Goal: Task Accomplishment & Management: Use online tool/utility

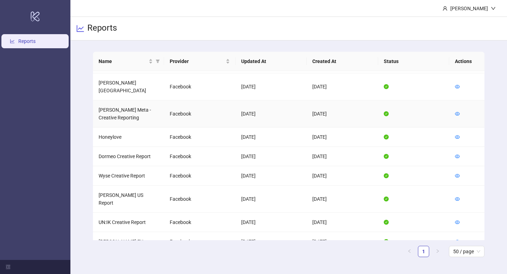
scroll to position [141, 0]
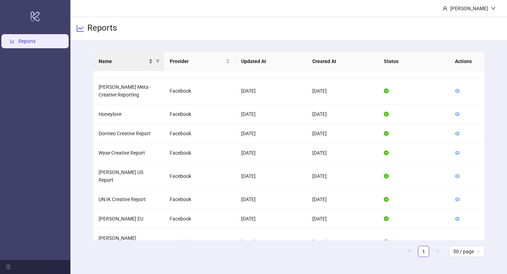
click at [148, 62] on div "Name" at bounding box center [126, 61] width 55 height 8
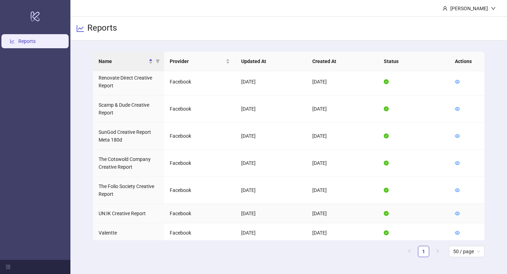
scroll to position [434, 0]
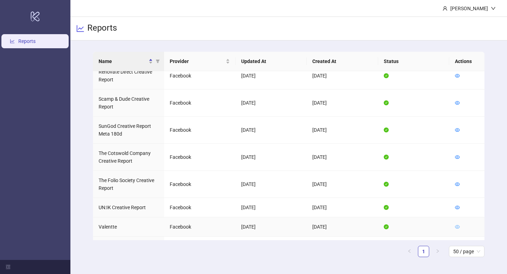
click at [458, 225] on icon "eye" at bounding box center [457, 227] width 5 height 4
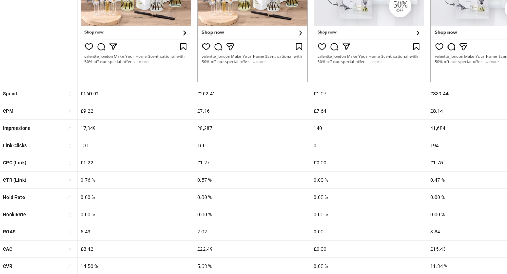
scroll to position [263, 0]
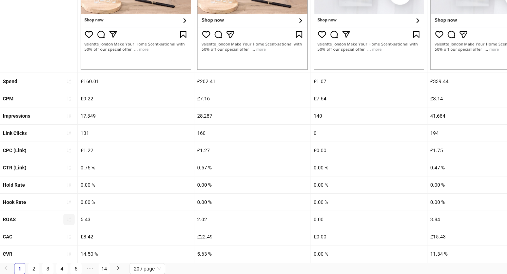
click at [70, 217] on icon "sort-ascending" at bounding box center [68, 219] width 5 height 5
click at [70, 217] on icon "loading" at bounding box center [68, 218] width 5 height 5
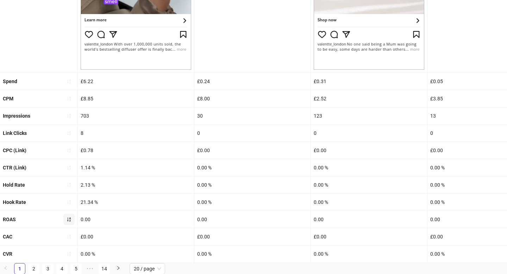
click at [70, 217] on icon "sort-ascending" at bounding box center [68, 219] width 5 height 5
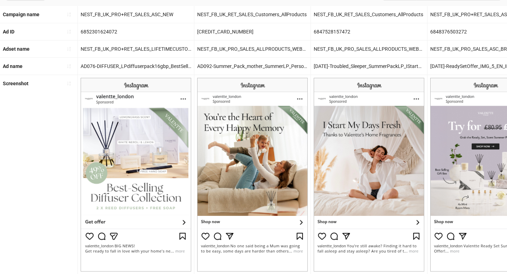
scroll to position [0, 0]
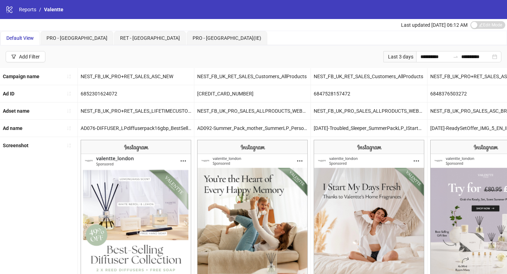
click at [403, 57] on div "Last 3 days" at bounding box center [399, 56] width 33 height 11
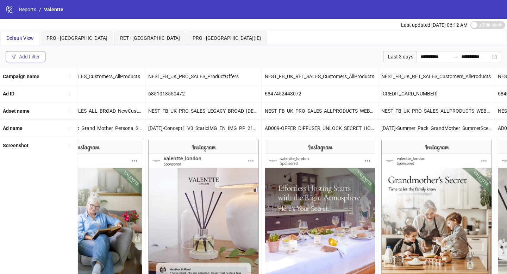
click at [36, 58] on div "Add Filter" at bounding box center [29, 57] width 21 height 6
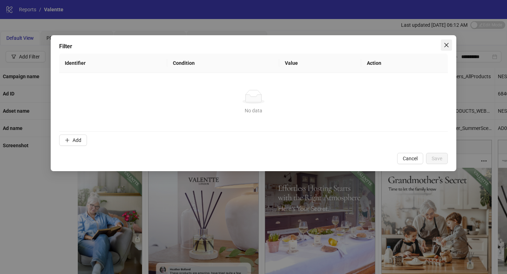
click at [445, 43] on icon "close" at bounding box center [446, 45] width 6 height 6
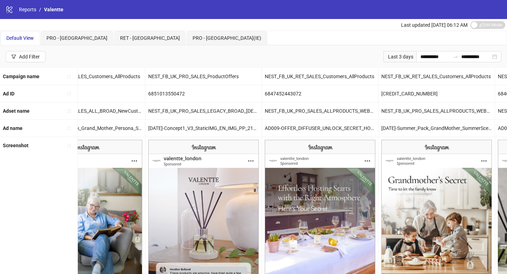
click at [389, 58] on div "Last 3 days" at bounding box center [399, 56] width 33 height 11
click at [425, 58] on input "**********" at bounding box center [435, 57] width 30 height 8
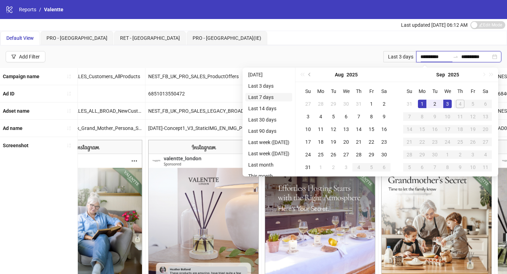
type input "**********"
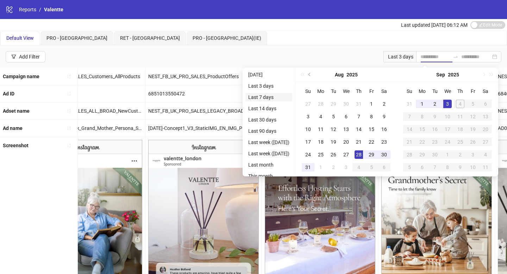
click at [282, 93] on li "Last 7 days" at bounding box center [268, 97] width 47 height 8
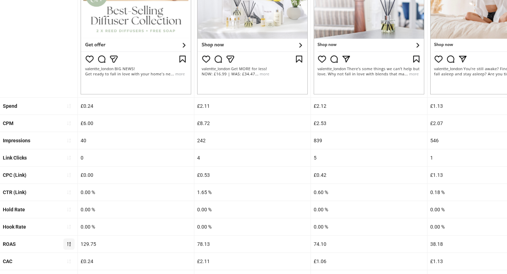
scroll to position [263, 0]
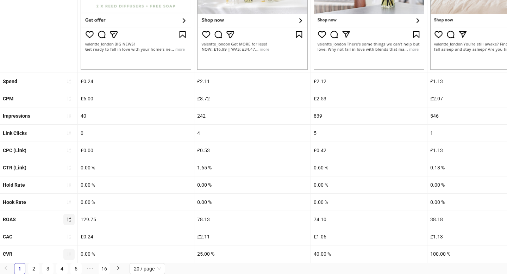
click at [69, 254] on icon "sort-ascending" at bounding box center [68, 253] width 5 height 5
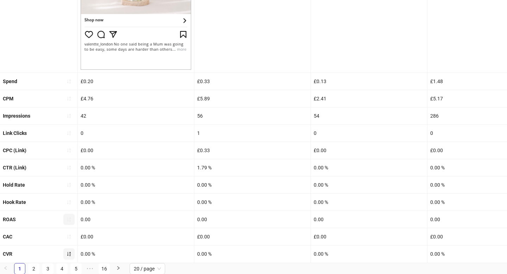
click at [68, 255] on icon "sort-ascending" at bounding box center [68, 253] width 5 height 5
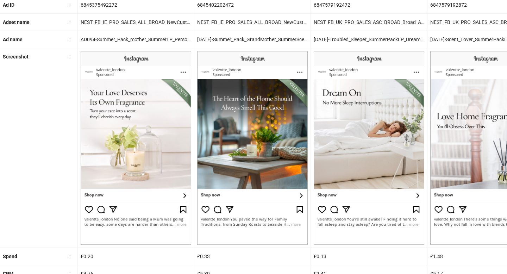
scroll to position [89, 0]
